Goal: Find specific page/section: Find specific page/section

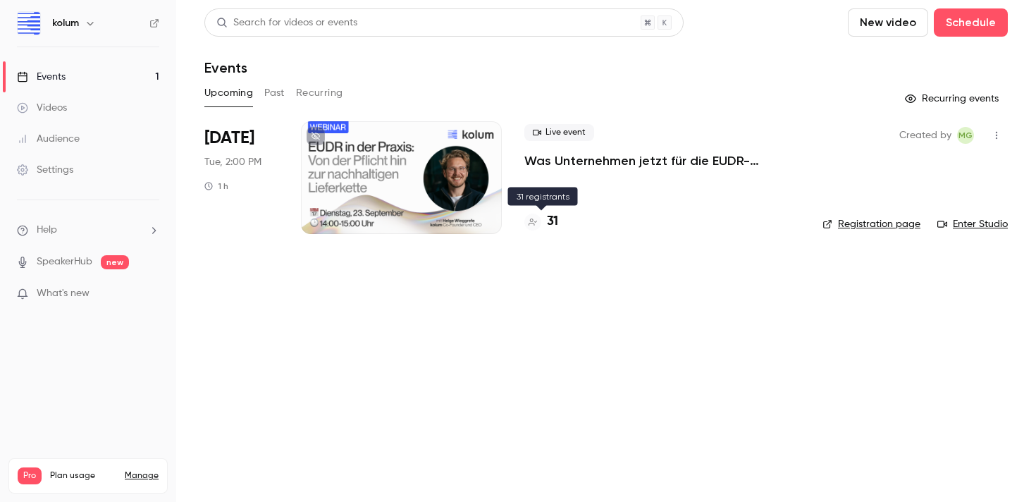
click at [555, 216] on h4 "31" at bounding box center [552, 221] width 11 height 19
